Goal: Task Accomplishment & Management: Manage account settings

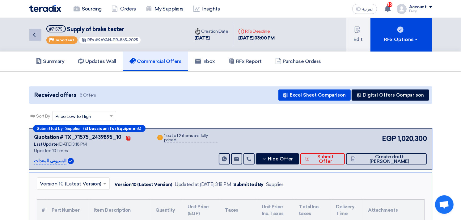
click at [34, 32] on icon "Back" at bounding box center [34, 34] width 7 height 7
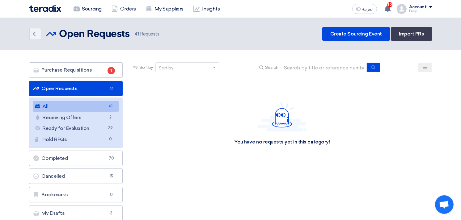
click at [107, 106] on span "41" at bounding box center [110, 106] width 7 height 6
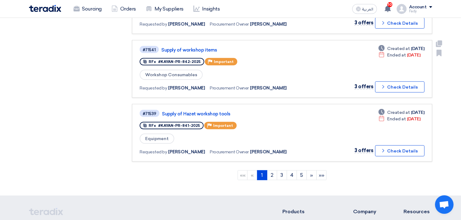
scroll to position [549, 0]
click at [272, 170] on link "2" at bounding box center [272, 175] width 10 height 10
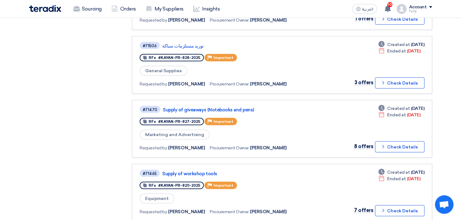
scroll to position [309, 0]
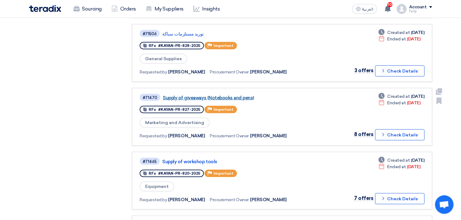
click at [242, 95] on link "Supply of giveaways (Notebooks and pens)" at bounding box center [240, 98] width 154 height 6
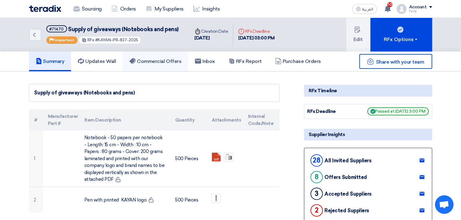
click at [154, 61] on h5 "Commercial Offers" at bounding box center [155, 61] width 52 height 6
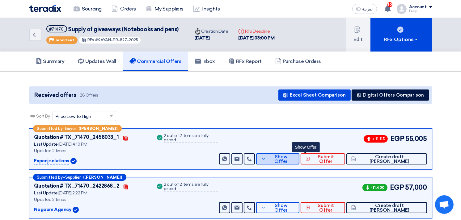
click at [299, 162] on button "Show Offer" at bounding box center [277, 159] width 43 height 11
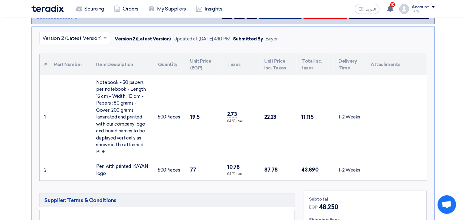
scroll to position [69, 0]
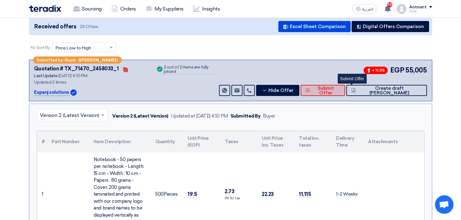
click at [340, 89] on span "Submit Offer" at bounding box center [325, 90] width 28 height 9
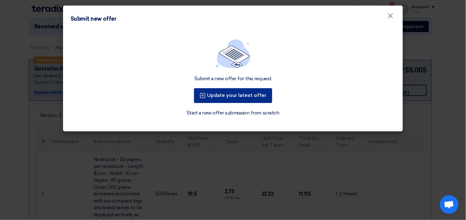
click at [235, 93] on button "Update your latest offer" at bounding box center [233, 95] width 78 height 15
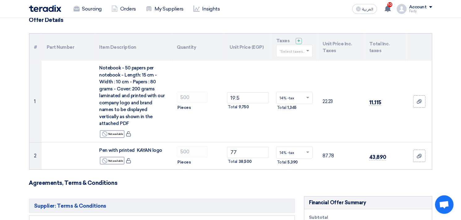
scroll to position [69, 0]
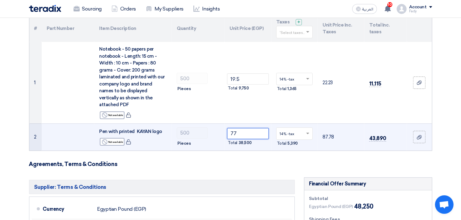
click at [232, 128] on input "77" at bounding box center [248, 133] width 42 height 11
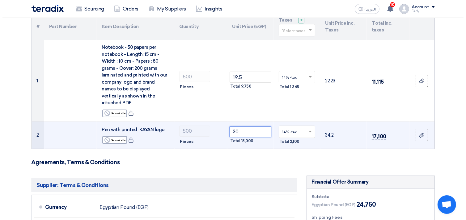
scroll to position [274, 0]
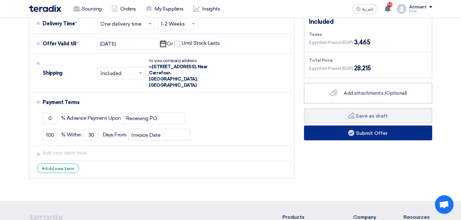
type input "30"
click at [376, 126] on button "Submit Offer" at bounding box center [368, 133] width 128 height 15
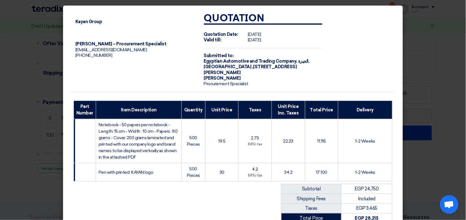
scroll to position [93, 0]
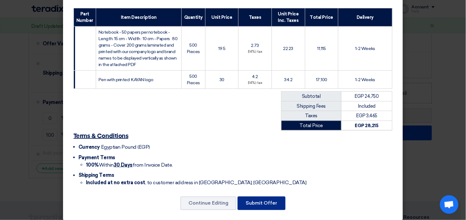
click at [264, 198] on button "Submit Offer" at bounding box center [262, 204] width 48 height 14
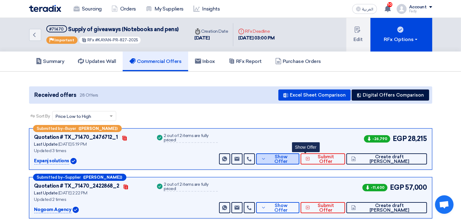
click at [294, 156] on span "Show Offer" at bounding box center [280, 159] width 27 height 9
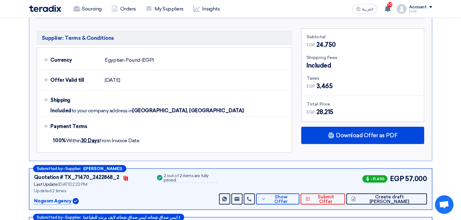
scroll to position [309, 0]
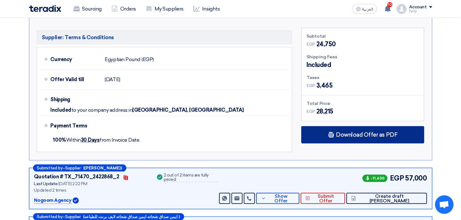
click at [366, 130] on div "Download Offer as PDF" at bounding box center [362, 134] width 123 height 17
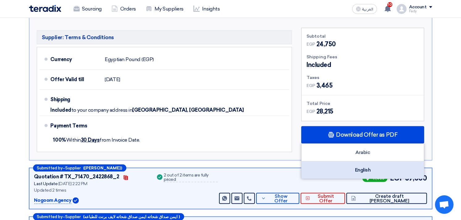
click at [366, 168] on div "English" at bounding box center [362, 170] width 122 height 17
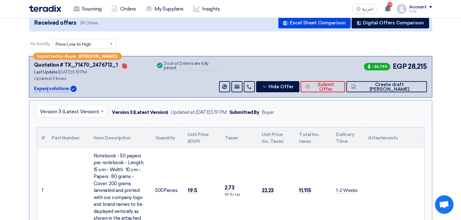
scroll to position [69, 0]
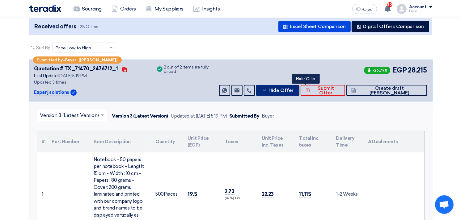
click at [293, 90] on span "Hide Offer" at bounding box center [280, 90] width 25 height 5
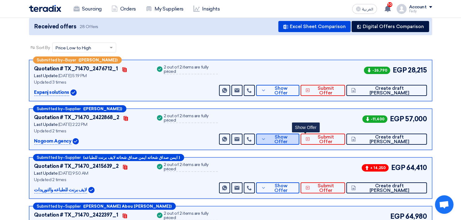
click at [294, 136] on span "Show Offer" at bounding box center [280, 139] width 27 height 9
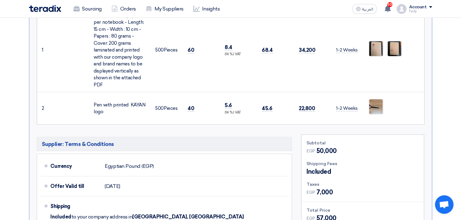
scroll to position [309, 0]
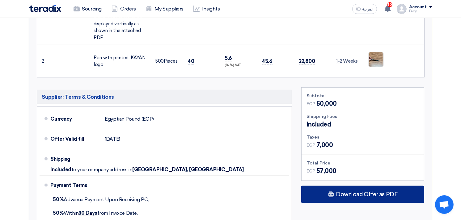
click at [375, 193] on span "Download Offer as PDF" at bounding box center [366, 195] width 61 height 6
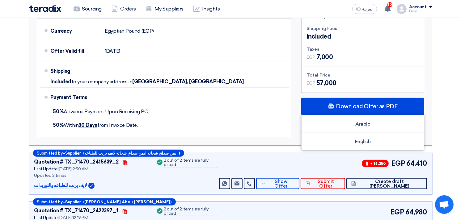
scroll to position [412, 0]
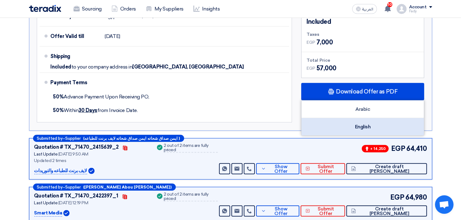
click at [365, 124] on div "English" at bounding box center [362, 126] width 122 height 17
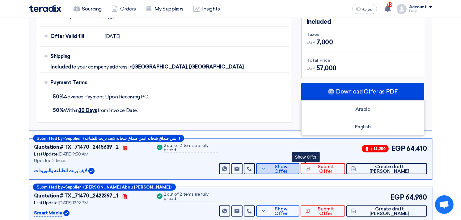
click at [294, 168] on span "Show Offer" at bounding box center [280, 169] width 27 height 9
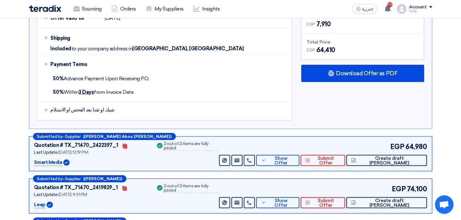
scroll to position [480, 0]
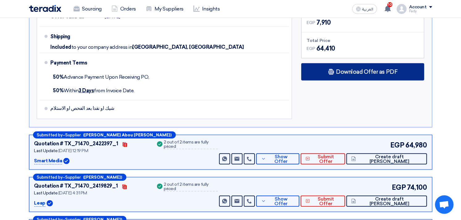
click at [348, 71] on span "Download Offer as PDF" at bounding box center [366, 72] width 61 height 6
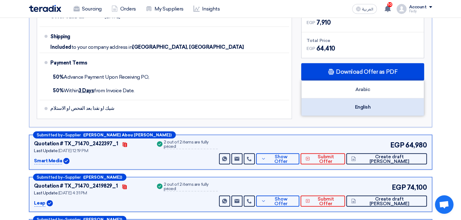
click at [362, 110] on div "English" at bounding box center [362, 107] width 122 height 17
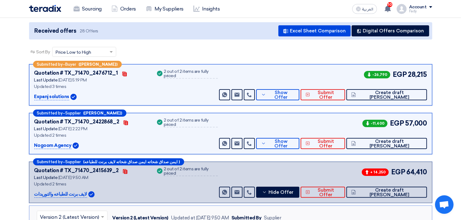
scroll to position [34, 0]
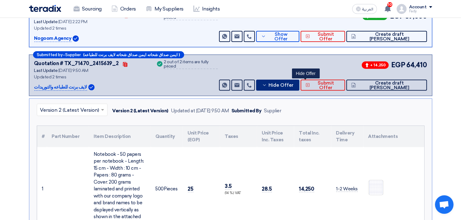
click at [293, 83] on span "Hide Offer" at bounding box center [280, 85] width 25 height 5
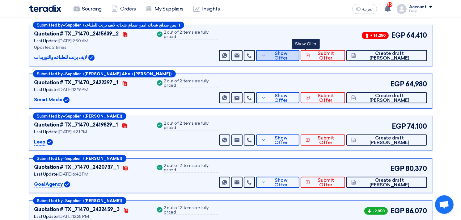
scroll to position [240, 0]
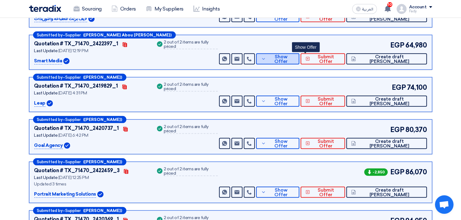
click at [294, 58] on span "Show Offer" at bounding box center [280, 59] width 27 height 9
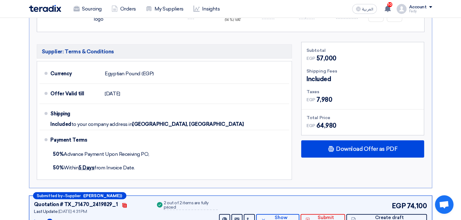
scroll to position [446, 0]
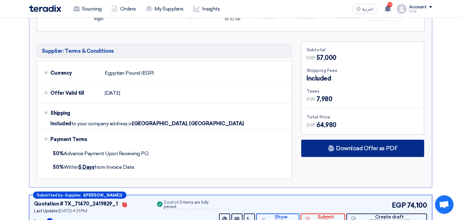
click at [369, 148] on span "Download Offer as PDF" at bounding box center [366, 149] width 61 height 6
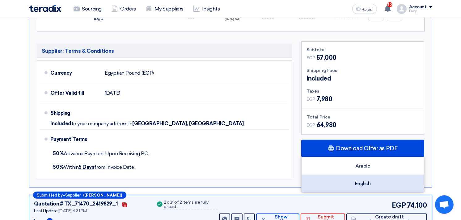
click at [368, 187] on div "English" at bounding box center [362, 183] width 122 height 17
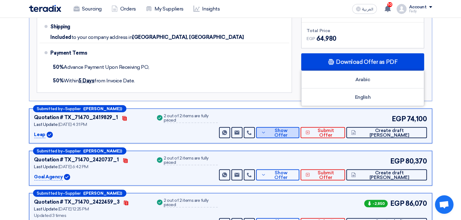
scroll to position [549, 0]
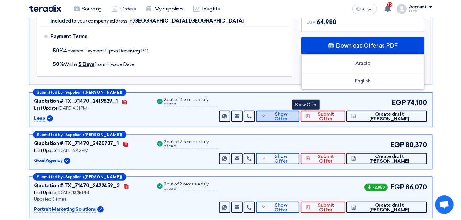
click at [294, 113] on span "Show Offer" at bounding box center [280, 116] width 27 height 9
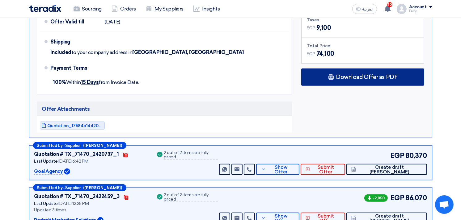
click at [360, 69] on div "Download Offer as PDF" at bounding box center [362, 77] width 123 height 17
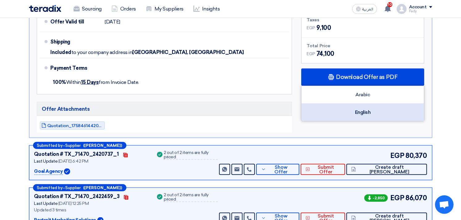
click at [367, 110] on div "English" at bounding box center [362, 112] width 122 height 17
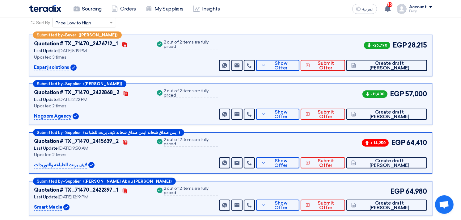
scroll to position [0, 0]
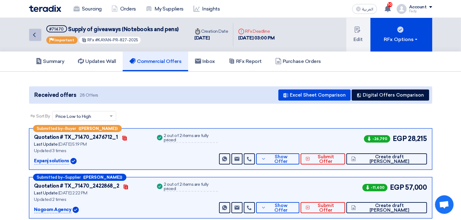
click at [34, 35] on use at bounding box center [34, 35] width 2 height 4
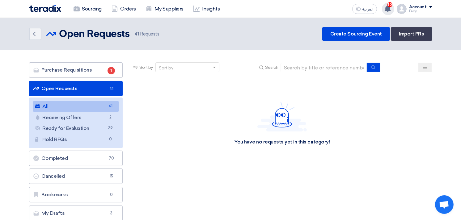
click at [390, 6] on span "10" at bounding box center [389, 4] width 5 height 5
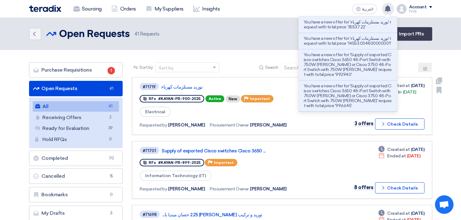
drag, startPoint x: 261, startPoint y: 111, endPoint x: 181, endPoint y: 99, distance: 81.1
click at [261, 110] on div "Electrical" at bounding box center [228, 111] width 177 height 11
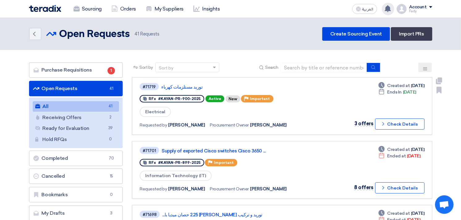
click at [185, 89] on div "#71719 توريد مستلزمات كهرباء" at bounding box center [228, 86] width 177 height 8
click at [187, 86] on link "توريد مستلزمات كهرباء" at bounding box center [238, 87] width 154 height 6
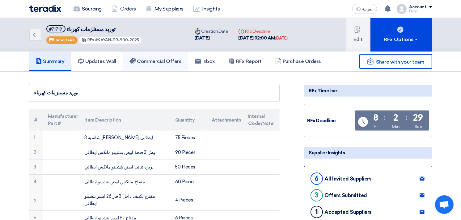
click at [155, 62] on h5 "Commercial Offers" at bounding box center [155, 61] width 52 height 6
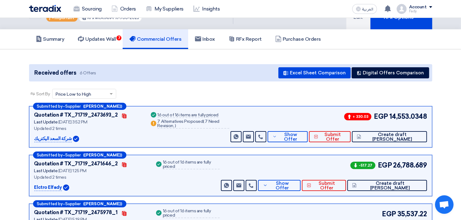
scroll to position [34, 0]
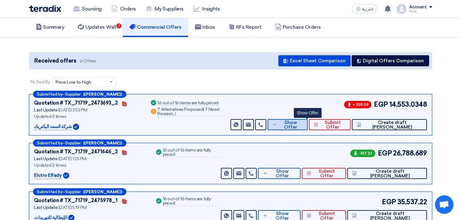
click at [307, 119] on button "Show Offer" at bounding box center [287, 124] width 40 height 11
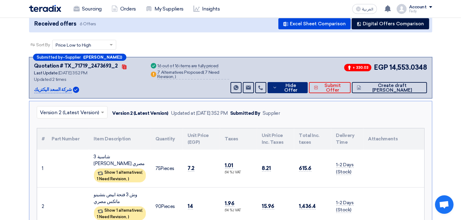
scroll to position [103, 0]
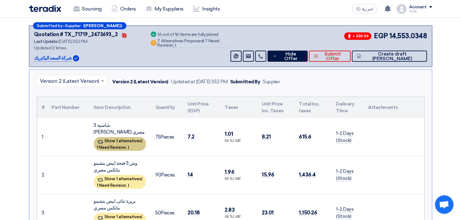
click at [119, 145] on span "1 Need Revision," at bounding box center [112, 147] width 30 height 5
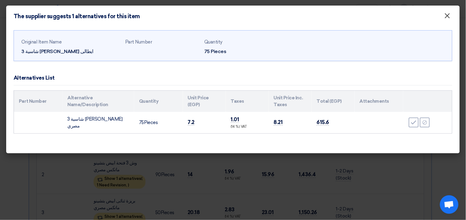
click at [445, 17] on span "×" at bounding box center [447, 17] width 6 height 12
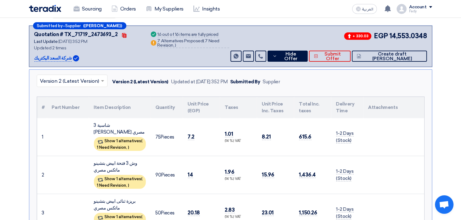
scroll to position [0, 0]
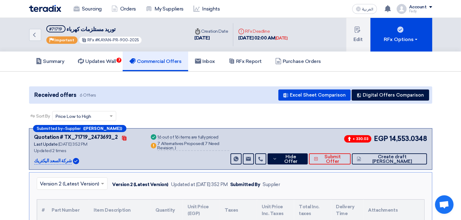
drag, startPoint x: 96, startPoint y: 38, endPoint x: 163, endPoint y: 39, distance: 66.7
click at [163, 39] on div "Back #71719 توريد مستلزمات كهرباء Priority Important RFx #KAYAN-PR-900-2025" at bounding box center [109, 35] width 161 height 34
copy span "KAYAN-PR-900-2025"
click at [59, 59] on h5 "Summary" at bounding box center [50, 61] width 29 height 6
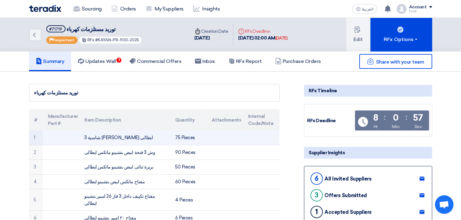
click at [121, 135] on td "شاسية 3 فتحة بتشينو ماتكس ايطالى" at bounding box center [124, 138] width 91 height 15
copy tr "شاسية 3 فتحة بتشينو ماتكس ايطالى"
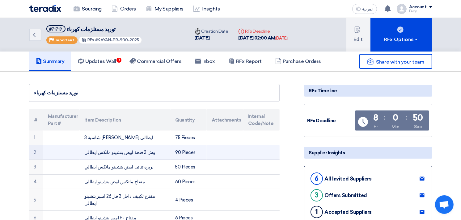
click at [115, 149] on td "وش 3 فتحة ابيض بتشينو ماتكس ايطالى" at bounding box center [124, 152] width 91 height 15
click at [114, 149] on td "وش 3 فتحة ابيض بتشينو ماتكس ايطالى" at bounding box center [124, 152] width 91 height 15
copy tr "وش 3 فتحة ابيض بتشينو ماتكس ايطالى"
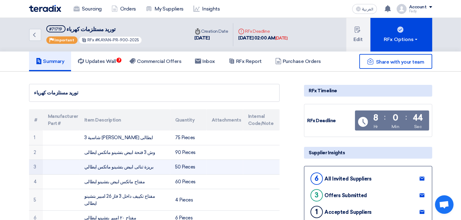
click at [109, 164] on td "بريزة ثنائى ابيض بتشينو ماتكس ايطالي" at bounding box center [124, 167] width 91 height 15
click at [108, 164] on td "بريزة ثنائى ابيض بتشينو ماتكس ايطالي" at bounding box center [124, 167] width 91 height 15
copy tr "بريزة ثنائى ابيض بتشينو ماتكس ايطالي"
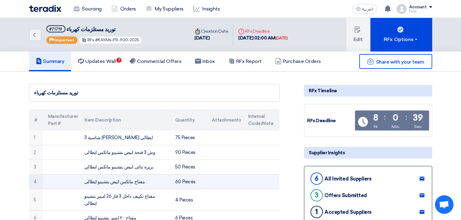
click at [115, 181] on td "مفتاح ماتكس ابيض بتشينو ايطالى" at bounding box center [124, 182] width 91 height 15
copy tr "مفتاح ماتكس ابيض بتشينو ايطالى"
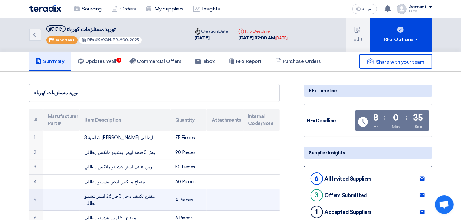
click at [105, 197] on td "مفتاح تكييف داخل 3 فاز 26 امبير بتشينو ايطالى" at bounding box center [124, 200] width 91 height 22
click at [104, 197] on td "مفتاح تكييف داخل 3 فاز 26 امبير بتشينو ايطالى" at bounding box center [124, 200] width 91 height 22
copy tr "مفتاح تكييف داخل 3 فاز 26 امبير بتشينو ايطالى"
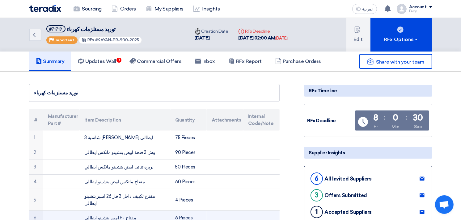
click at [103, 211] on td "مفتاح ٢٠ امبير بتشينو ايطالى" at bounding box center [124, 218] width 91 height 15
copy tr "مفتاح ٢٠ امبير بتشينو ايطالى"
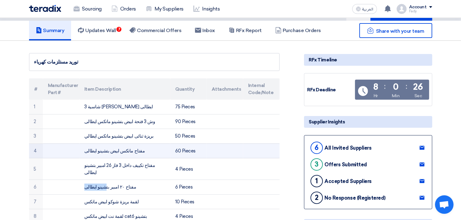
scroll to position [69, 0]
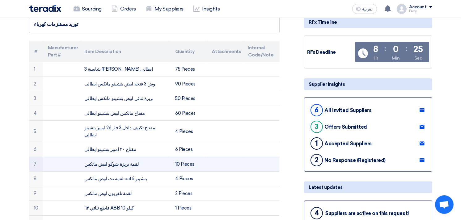
click at [108, 157] on td "لقمة بريزة شوكو ابيض ماتكس" at bounding box center [124, 164] width 91 height 15
copy tr "لقمة بريزة شوكو ابيض ماتكس"
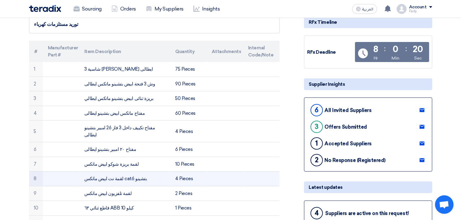
click at [107, 172] on td "لقمة نت ابيض ماتكس cat6 بتشينو" at bounding box center [124, 179] width 91 height 15
copy tr "لقمة نت ابيض ماتكس cat6 بتشينو"
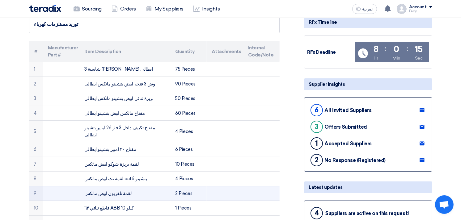
click at [106, 186] on td "لقمة تلفزيون ابيض ماتكس" at bounding box center [124, 193] width 91 height 15
copy tr "لقمة تلفزيون ابيض ماتكس"
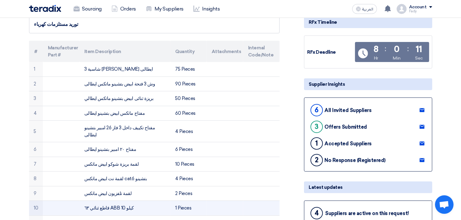
click at [107, 201] on td "قاطع ثنائي ٦٣ ABB 10 كيلو" at bounding box center [124, 208] width 91 height 15
click at [106, 201] on td "قاطع ثنائي ٦٣ ABB 10 كيلو" at bounding box center [124, 208] width 91 height 15
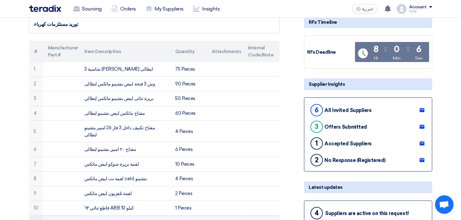
click at [107, 216] on td "قاطع احادى ٣٢ ABB 10 كيلو" at bounding box center [124, 223] width 91 height 15
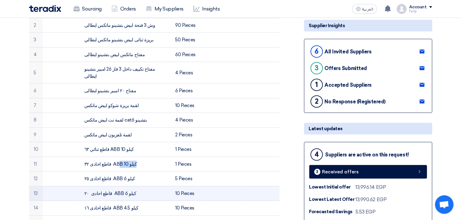
scroll to position [137, 0]
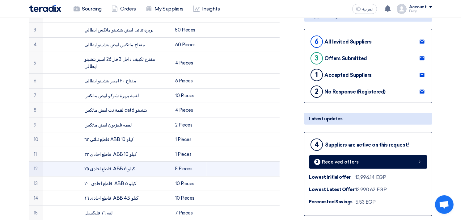
click at [105, 162] on td "قاطع احادى ٢٥ ABB 6 كيلو" at bounding box center [124, 169] width 91 height 15
click at [104, 162] on td "قاطع احادى ٢٥ ABB 6 كيلو" at bounding box center [124, 169] width 91 height 15
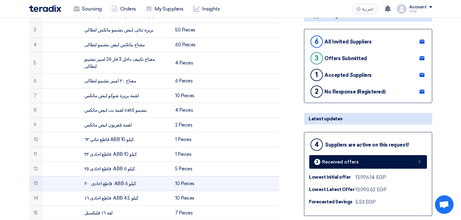
click at [107, 176] on td "قاطع احادى ٢٠ ABB 6 كيلو" at bounding box center [124, 183] width 91 height 15
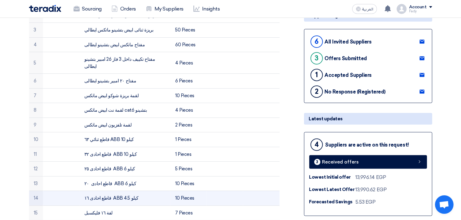
click at [100, 191] on td "قاطع احادى ١٦ ABB 4.5 كيلو" at bounding box center [124, 198] width 91 height 15
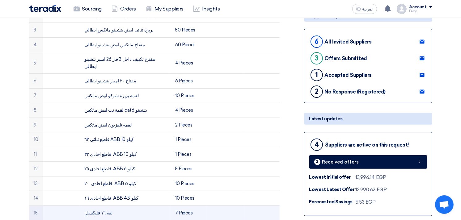
click at [97, 206] on td "لفة ١٦ فليكسبل" at bounding box center [124, 213] width 91 height 15
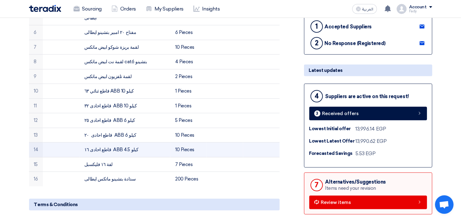
scroll to position [206, 0]
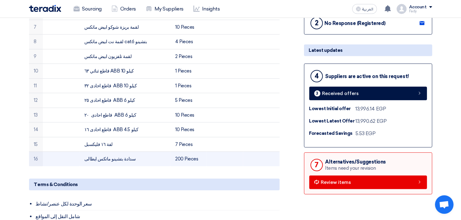
click at [107, 152] on td "سدادة بتشينو ماتكس ايطالى" at bounding box center [124, 159] width 91 height 15
click at [106, 152] on td "سدادة بتشينو ماتكس ايطالى" at bounding box center [124, 159] width 91 height 15
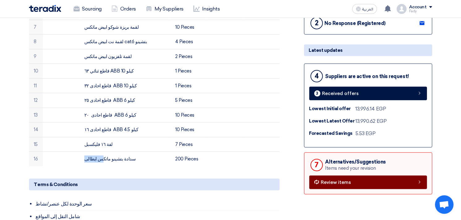
click at [354, 179] on link "Review items" at bounding box center [368, 183] width 118 height 14
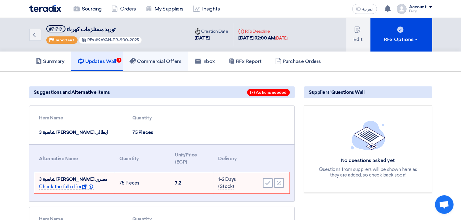
click at [151, 61] on h5 "Commercial Offers" at bounding box center [155, 61] width 52 height 6
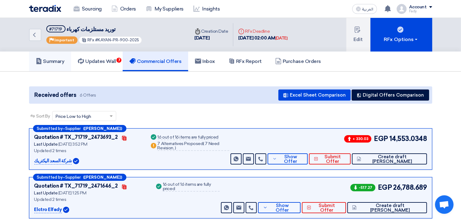
click at [61, 62] on h5 "Summary" at bounding box center [50, 61] width 29 height 6
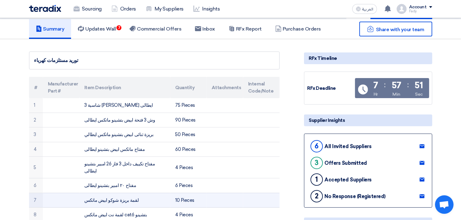
scroll to position [67, 0]
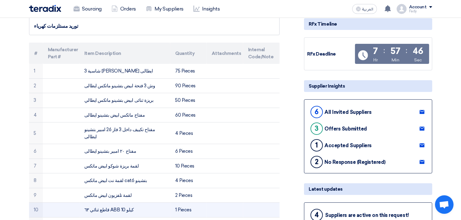
click at [164, 203] on td "قاطع ثنائي ٦٣ ABB 10 كيلو" at bounding box center [124, 210] width 91 height 15
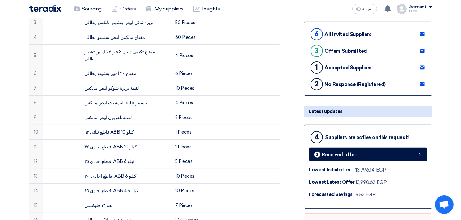
scroll to position [0, 0]
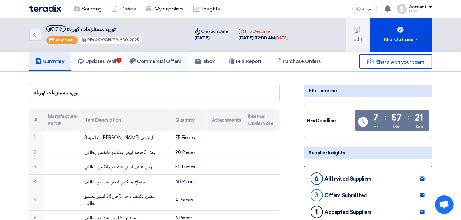
click at [161, 56] on link "Commercial Offers" at bounding box center [155, 62] width 65 height 20
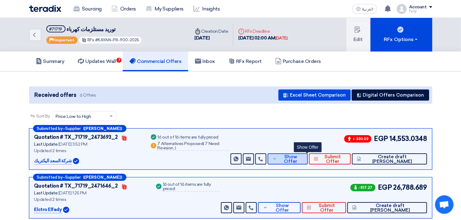
click at [303, 158] on span "Show Offer" at bounding box center [290, 159] width 24 height 9
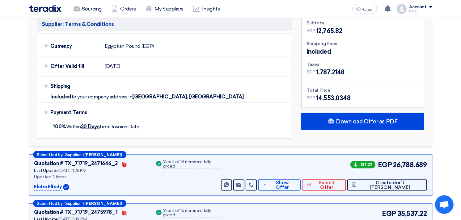
scroll to position [711, 0]
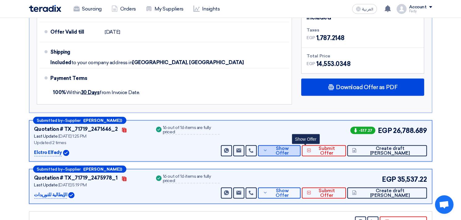
click at [296, 146] on span "Show Offer" at bounding box center [282, 150] width 27 height 9
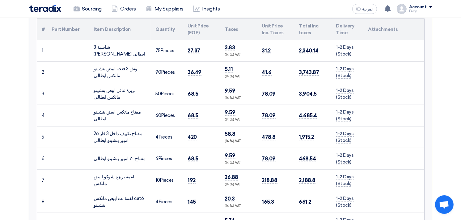
scroll to position [128, 0]
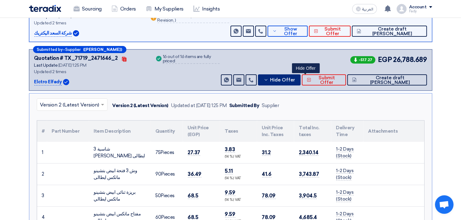
click at [301, 74] on button "Hide Offer" at bounding box center [279, 79] width 43 height 11
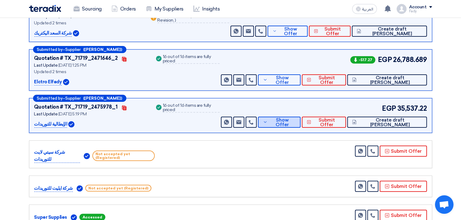
click at [296, 124] on span "Show Offer" at bounding box center [282, 122] width 27 height 9
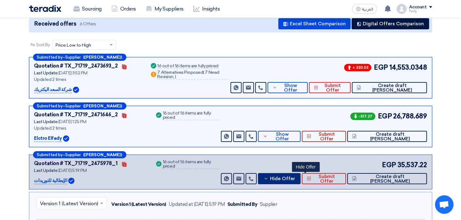
scroll to position [64, 0]
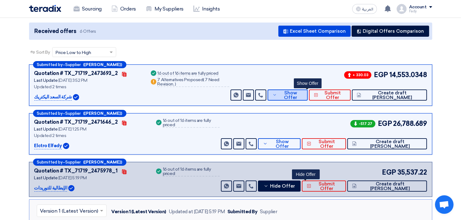
click at [276, 94] on use at bounding box center [274, 95] width 2 height 2
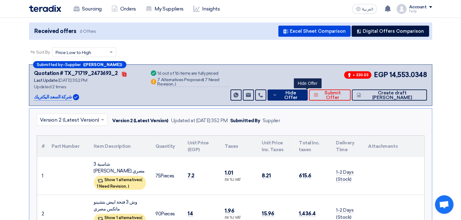
click at [305, 91] on button "Hide Offer" at bounding box center [287, 95] width 40 height 11
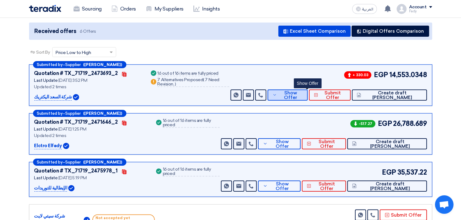
scroll to position [98, 0]
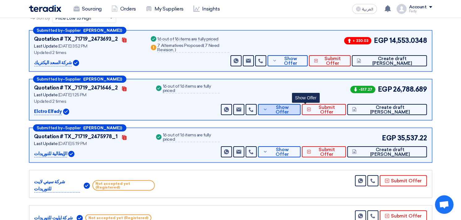
click at [301, 105] on button "Show Offer" at bounding box center [279, 109] width 43 height 11
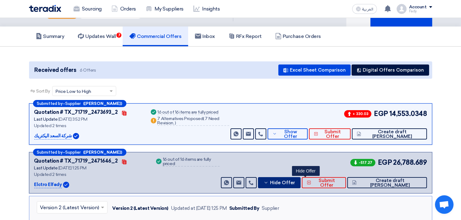
scroll to position [0, 0]
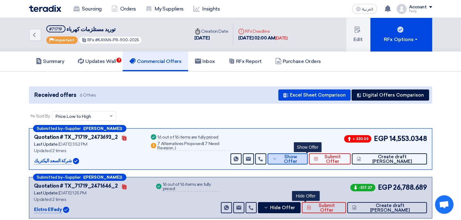
click at [308, 163] on button "Show Offer" at bounding box center [287, 159] width 40 height 11
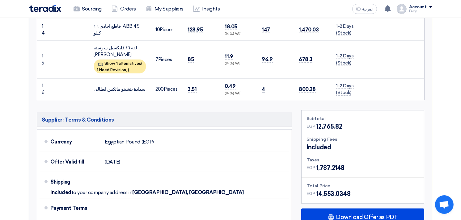
scroll to position [583, 0]
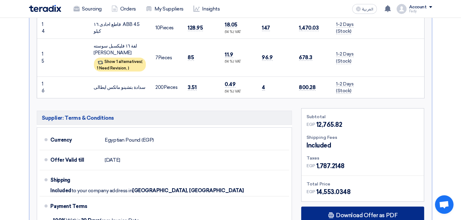
click at [376, 213] on span "Download Offer as PDF" at bounding box center [366, 216] width 61 height 6
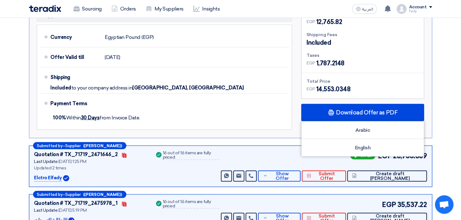
scroll to position [686, 0]
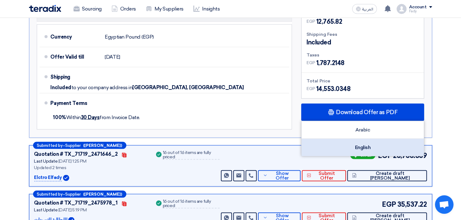
click at [372, 139] on div "English" at bounding box center [362, 147] width 122 height 17
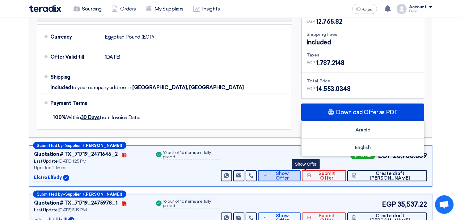
click at [296, 171] on span "Show Offer" at bounding box center [282, 175] width 27 height 9
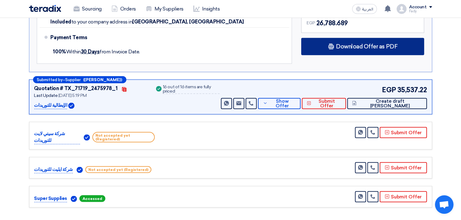
click at [370, 47] on span "Download Offer as PDF" at bounding box center [366, 47] width 61 height 6
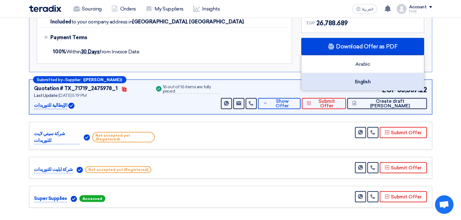
click at [359, 79] on div "English" at bounding box center [362, 81] width 122 height 17
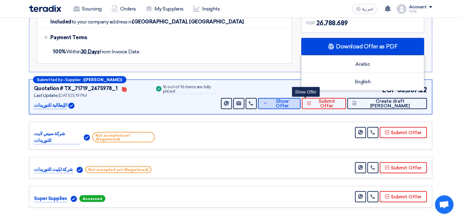
click at [296, 101] on span "Show Offer" at bounding box center [282, 103] width 27 height 9
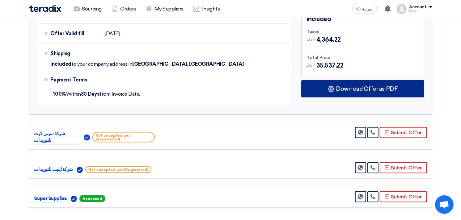
click at [342, 91] on span "Download Offer as PDF" at bounding box center [366, 89] width 61 height 6
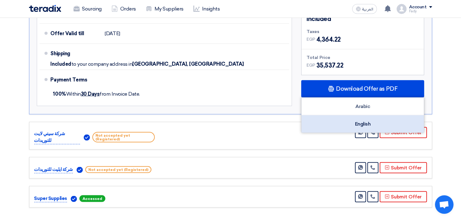
click at [368, 122] on div "English" at bounding box center [362, 124] width 122 height 17
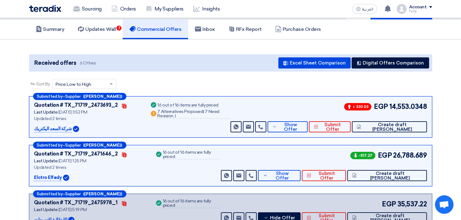
scroll to position [0, 0]
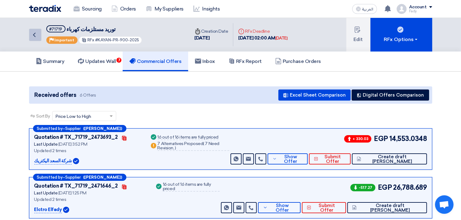
click at [33, 29] on link "Back" at bounding box center [35, 35] width 12 height 12
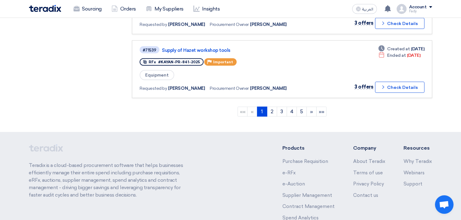
scroll to position [618, 0]
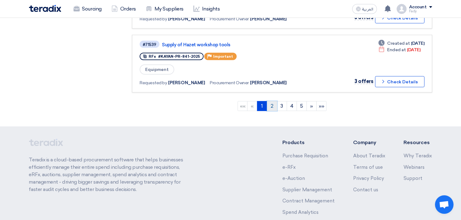
click at [274, 101] on link "2" at bounding box center [272, 106] width 10 height 10
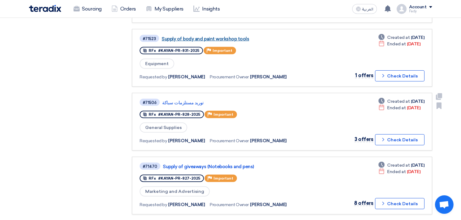
scroll to position [274, 0]
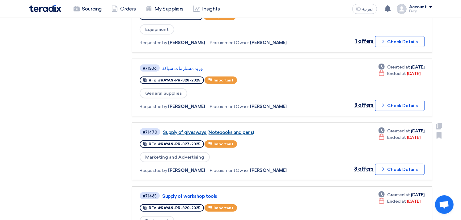
click at [239, 130] on link "Supply of giveaways (Notebooks and pens)" at bounding box center [240, 133] width 154 height 6
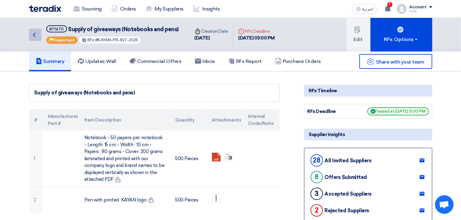
click at [30, 37] on link "Back" at bounding box center [35, 35] width 12 height 12
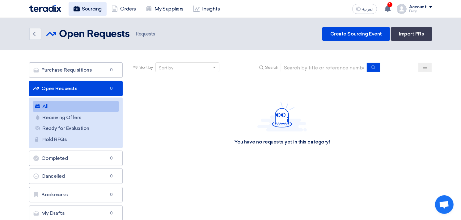
click at [91, 5] on link "Sourcing" at bounding box center [88, 9] width 38 height 14
click at [67, 104] on link "All All 41" at bounding box center [76, 106] width 86 height 11
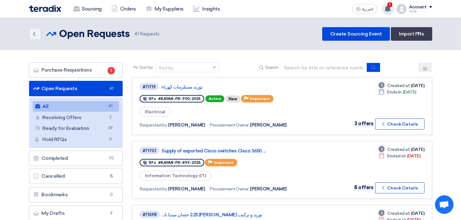
click at [388, 4] on span "1" at bounding box center [389, 4] width 5 height 5
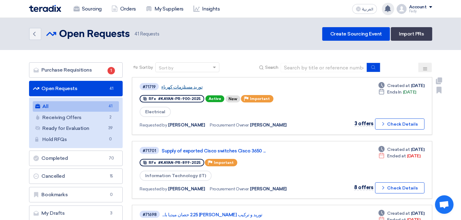
click at [182, 84] on link "توريد مستلزمات كهرباء" at bounding box center [238, 87] width 154 height 6
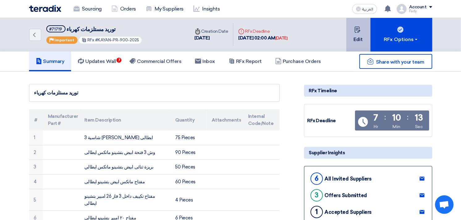
click at [357, 31] on icon at bounding box center [357, 30] width 6 height 6
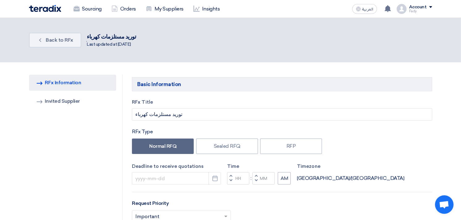
type input "10/9/2025"
type input "02"
type input "00"
click at [214, 177] on icon "Pick a date" at bounding box center [215, 178] width 6 height 6
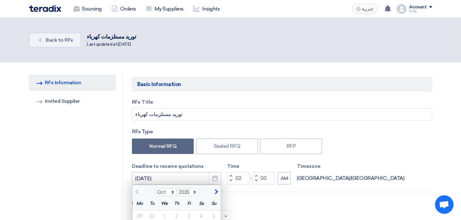
scroll to position [34, 0]
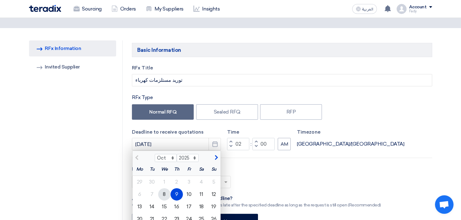
click at [164, 193] on div "8" at bounding box center [164, 194] width 12 height 12
type input "10/8/2025"
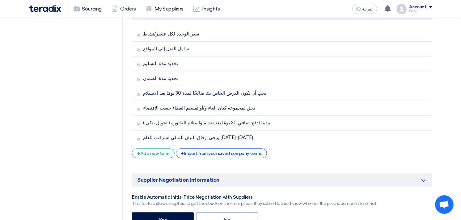
scroll to position [1652, 0]
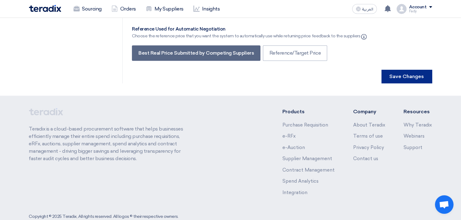
click at [415, 70] on button "Save Changes" at bounding box center [406, 77] width 51 height 14
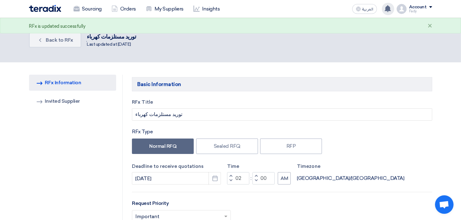
click at [390, 5] on icon at bounding box center [387, 8] width 7 height 7
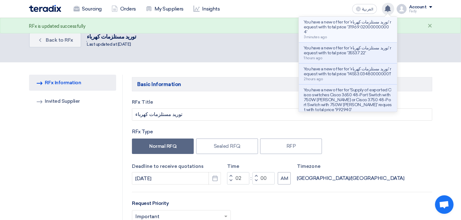
click at [363, 28] on p "You have a new offer for 'توريد مستلزمات كهرباء' request with total price '3196…" at bounding box center [348, 27] width 88 height 15
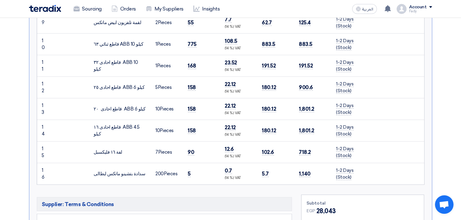
scroll to position [534, 0]
